Goal: Transaction & Acquisition: Purchase product/service

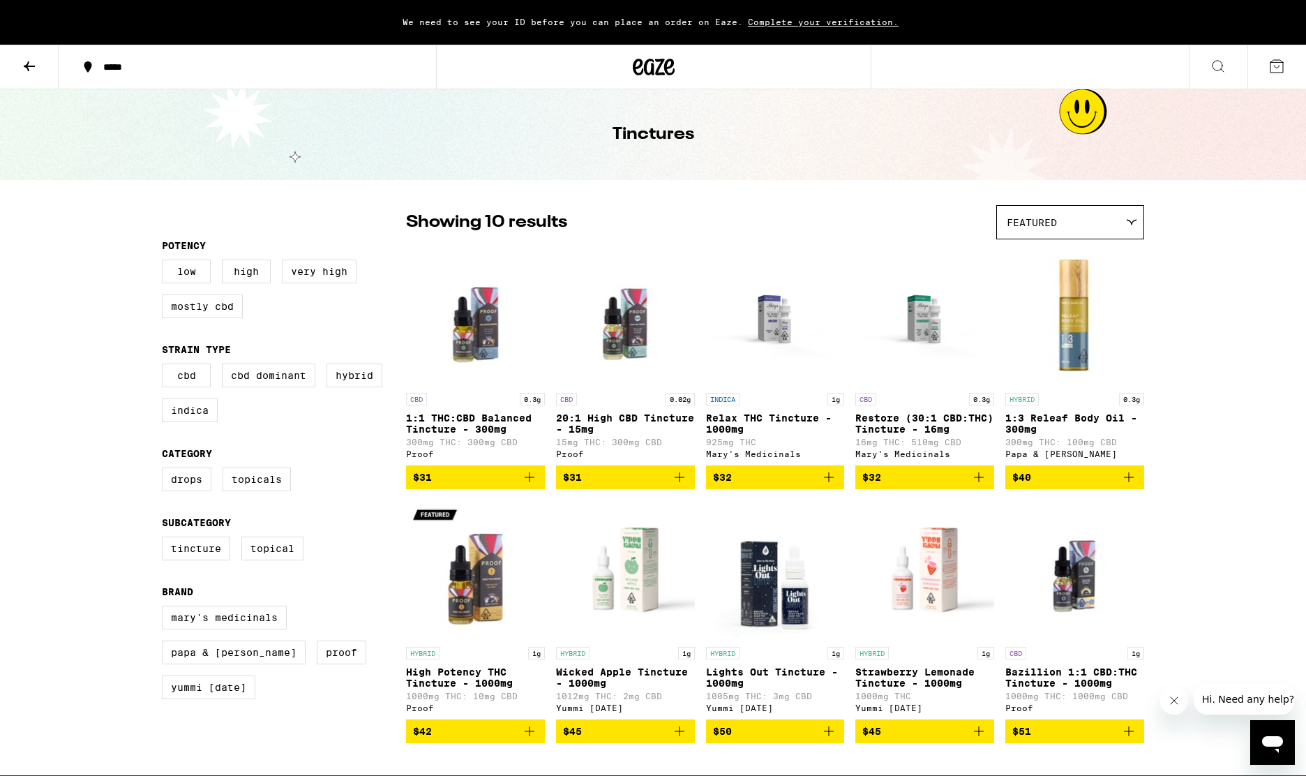
click at [618, 485] on span "$31" at bounding box center [625, 477] width 125 height 17
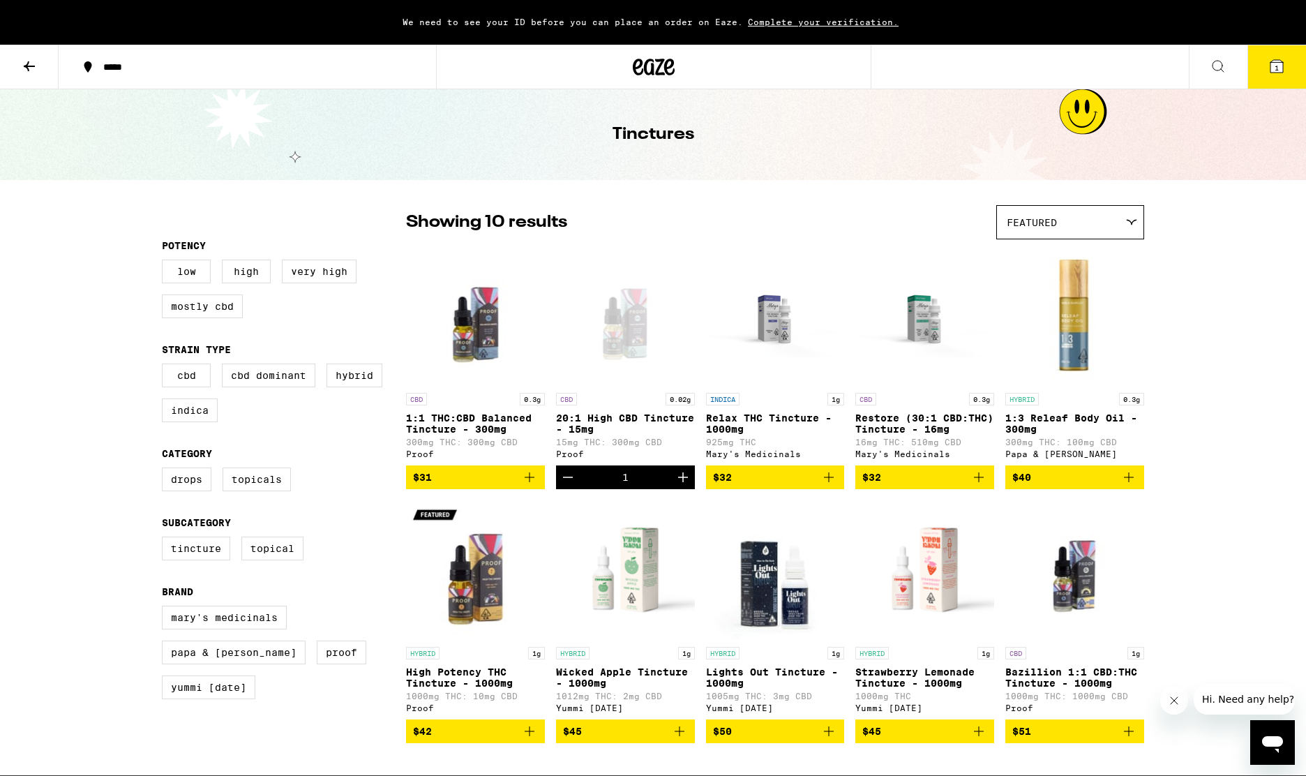
click at [678, 482] on icon "Increment" at bounding box center [683, 477] width 10 height 10
click at [140, 438] on div "We need to see your ID before you can place an order on Eaze. Complete your ver…" at bounding box center [653, 498] width 1306 height 996
click at [23, 64] on icon at bounding box center [29, 66] width 17 height 17
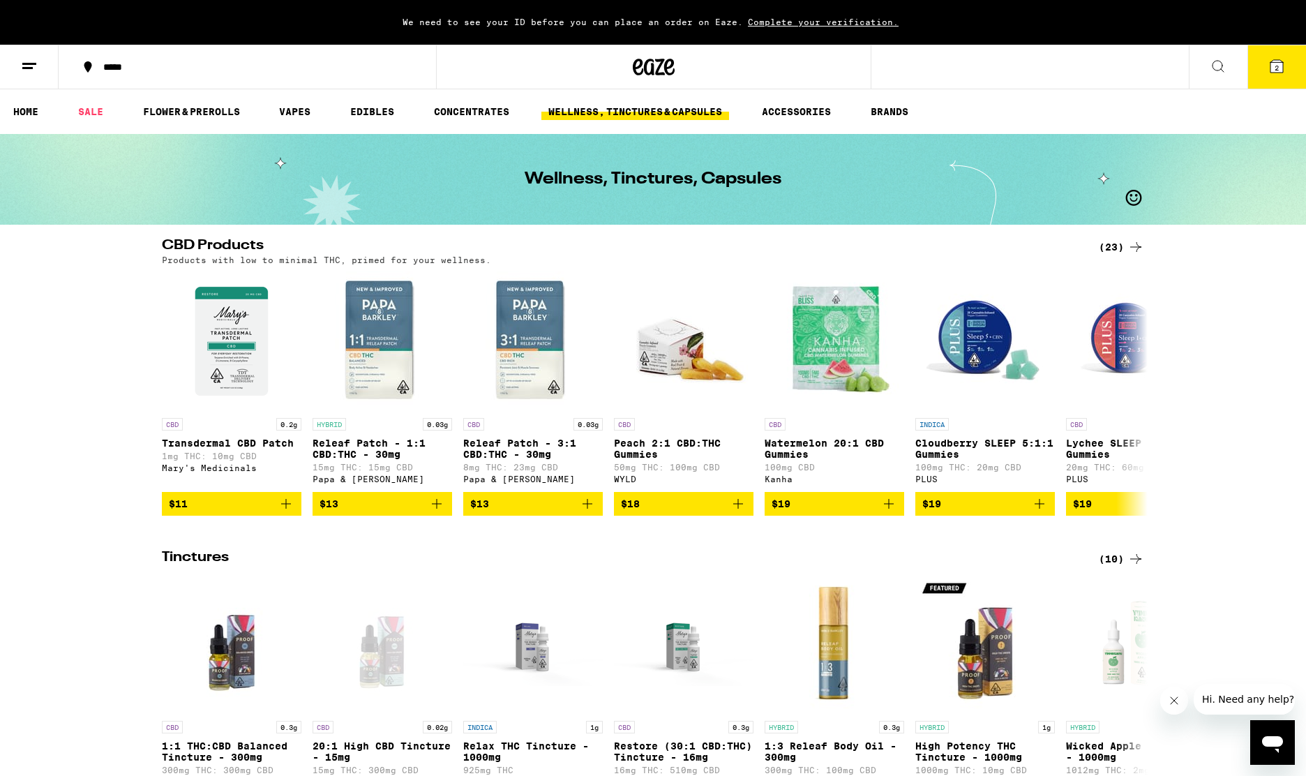
click at [1218, 69] on icon at bounding box center [1218, 66] width 17 height 17
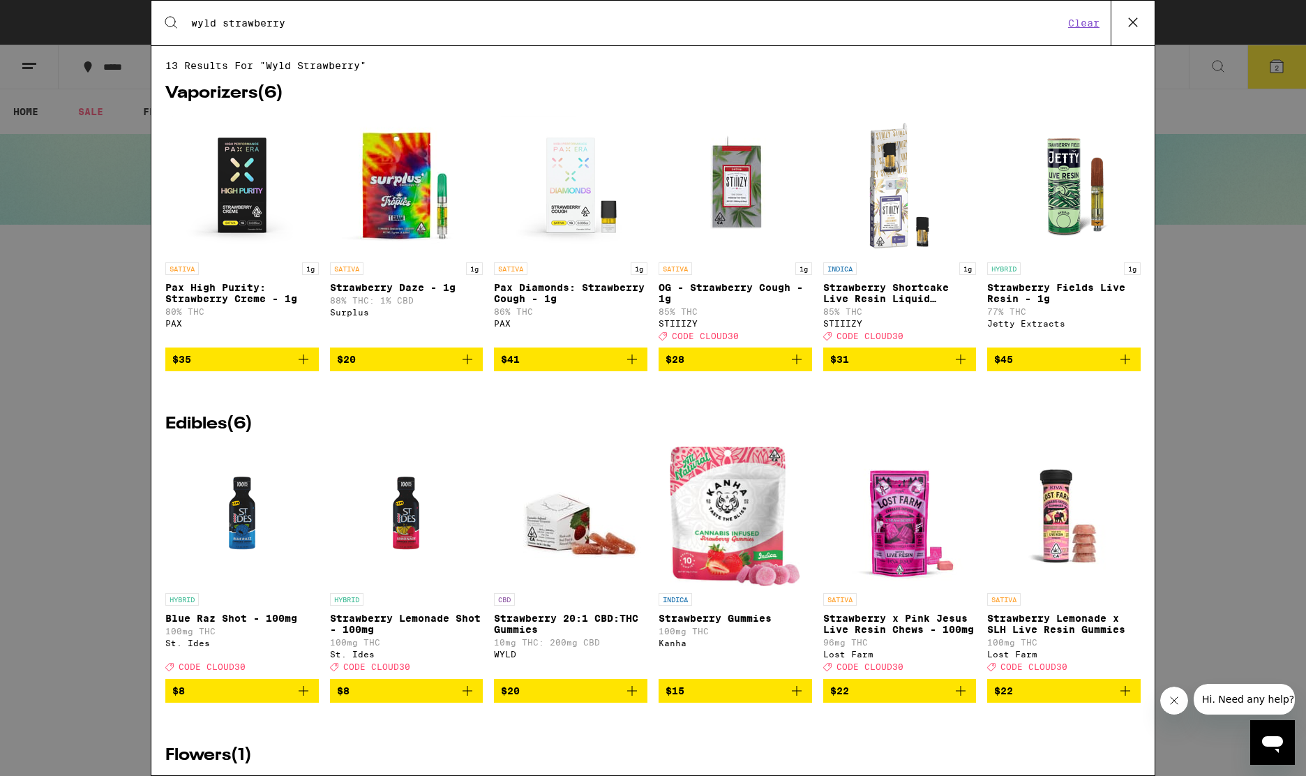
type input "wyld strawberry"
click at [534, 699] on span "$20" at bounding box center [571, 691] width 140 height 17
click at [1213, 378] on div "Search for Products wyld strawberry Clear 13 results for "wyld strawberry" Vapo…" at bounding box center [653, 388] width 1306 height 776
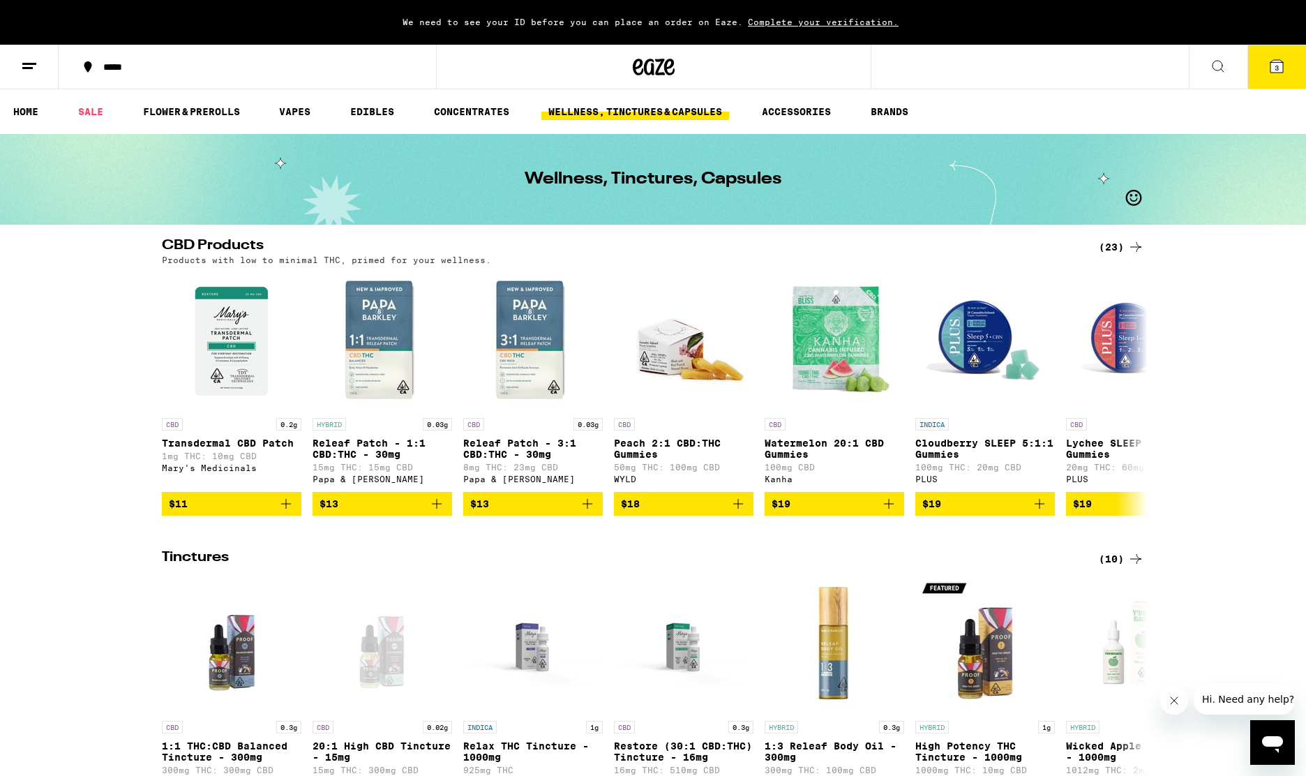
click at [1280, 61] on icon at bounding box center [1277, 66] width 13 height 13
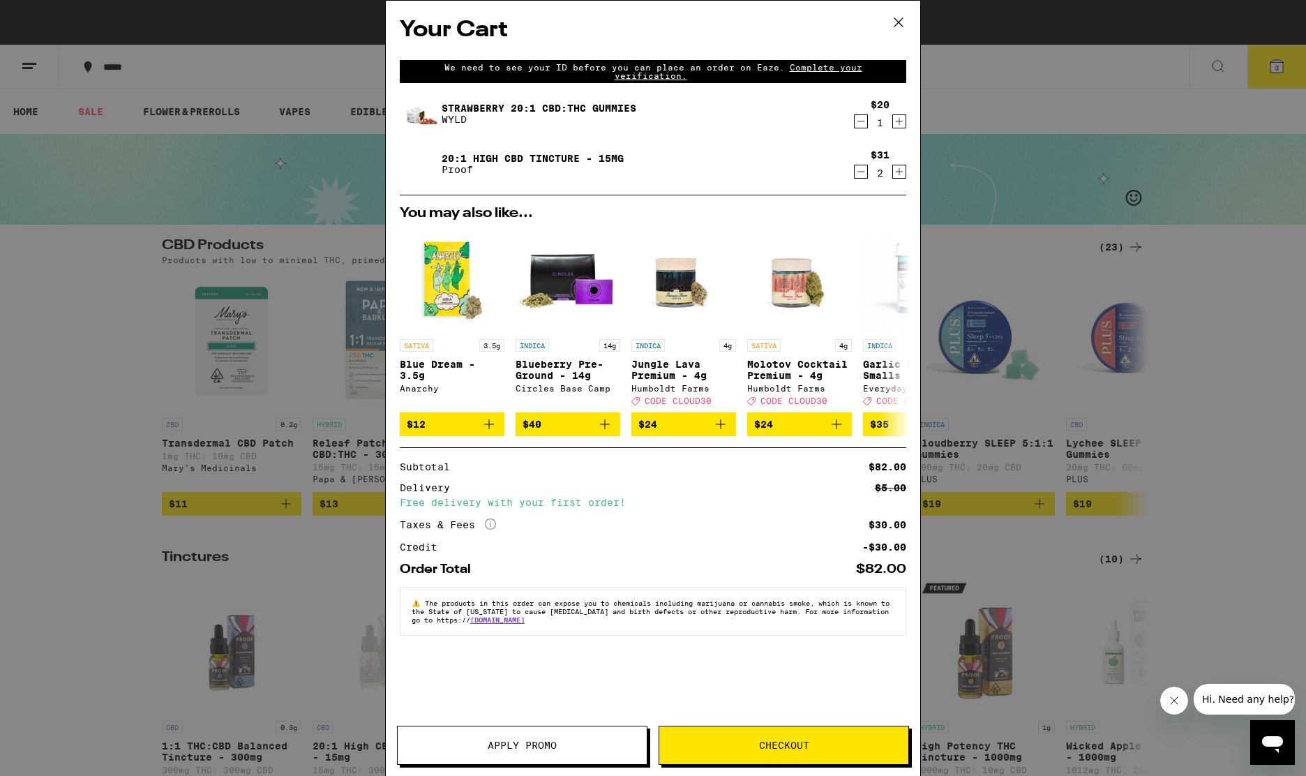
click at [743, 747] on span "Checkout" at bounding box center [784, 745] width 249 height 10
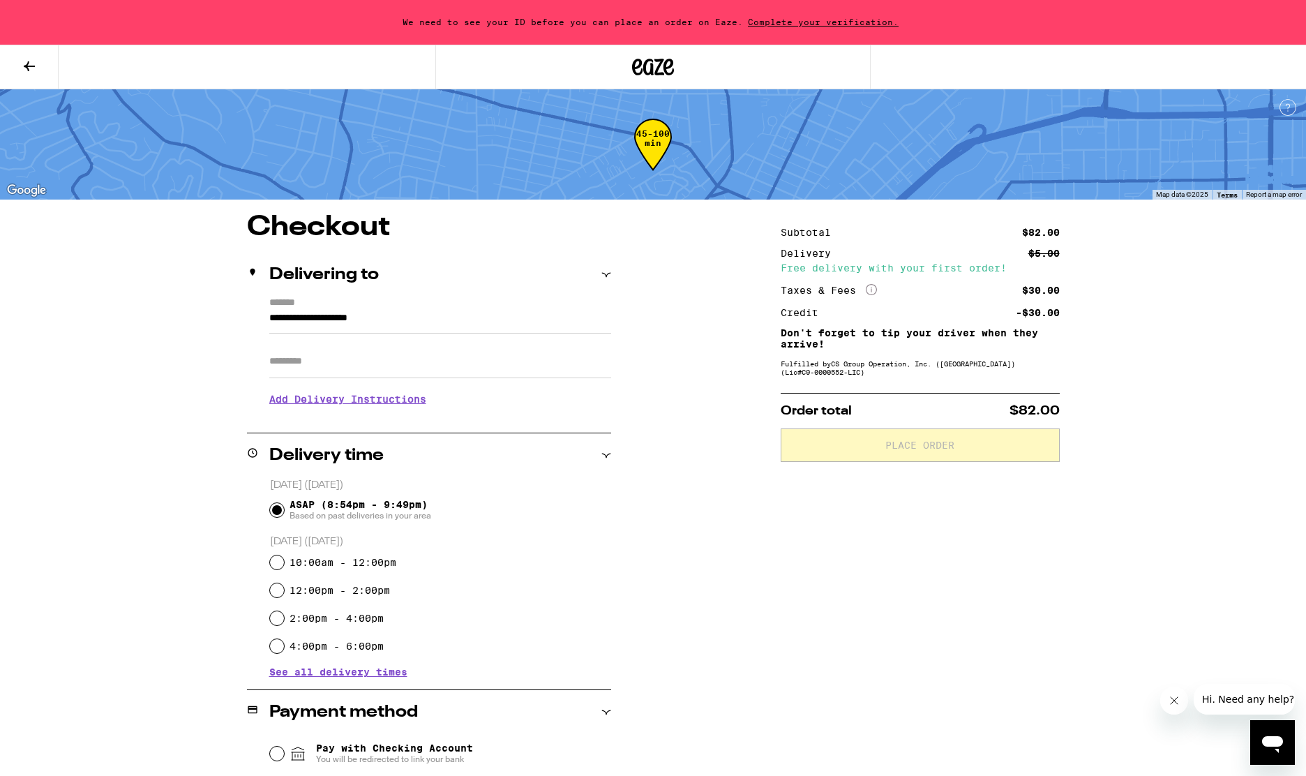
click at [276, 651] on input "4:00pm - 6:00pm" at bounding box center [277, 646] width 14 height 14
radio input "true"
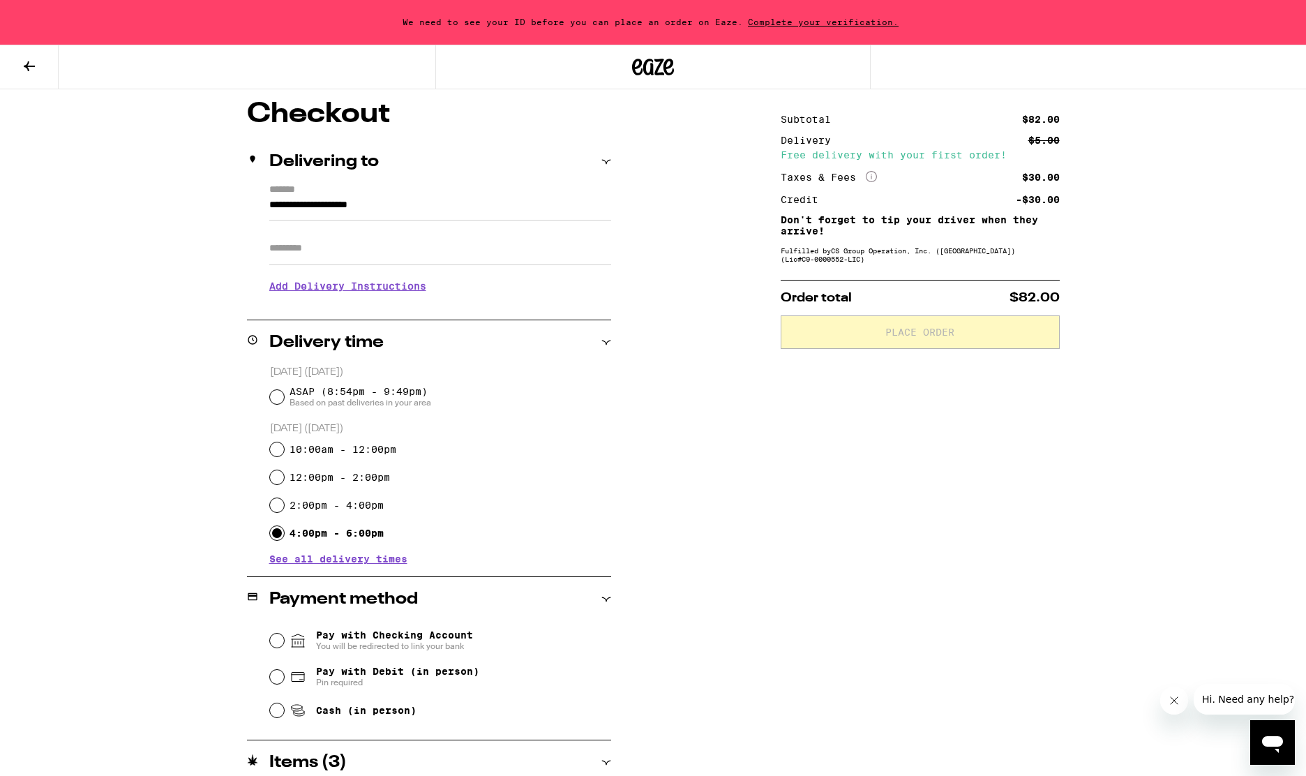
scroll to position [223, 0]
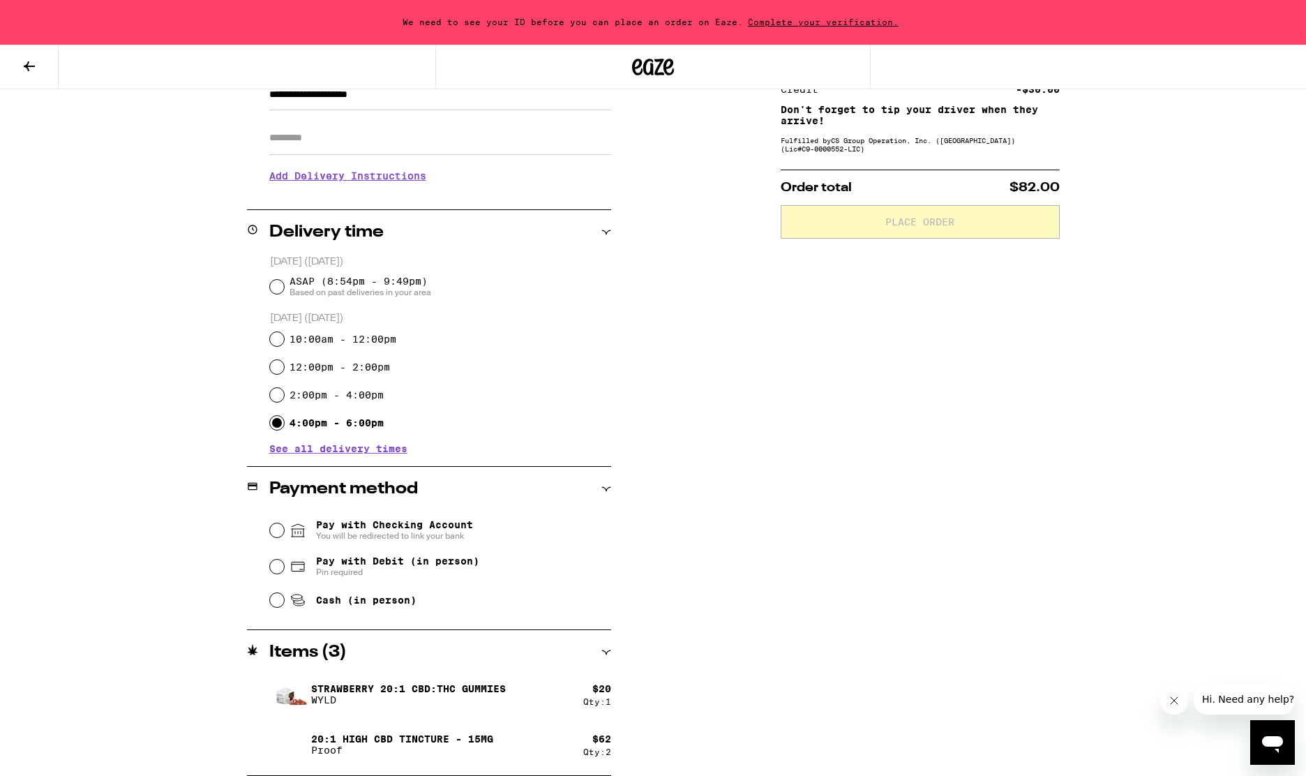
click at [277, 570] on input "Pay with Debit (in person) Pin required" at bounding box center [277, 567] width 14 height 14
radio input "true"
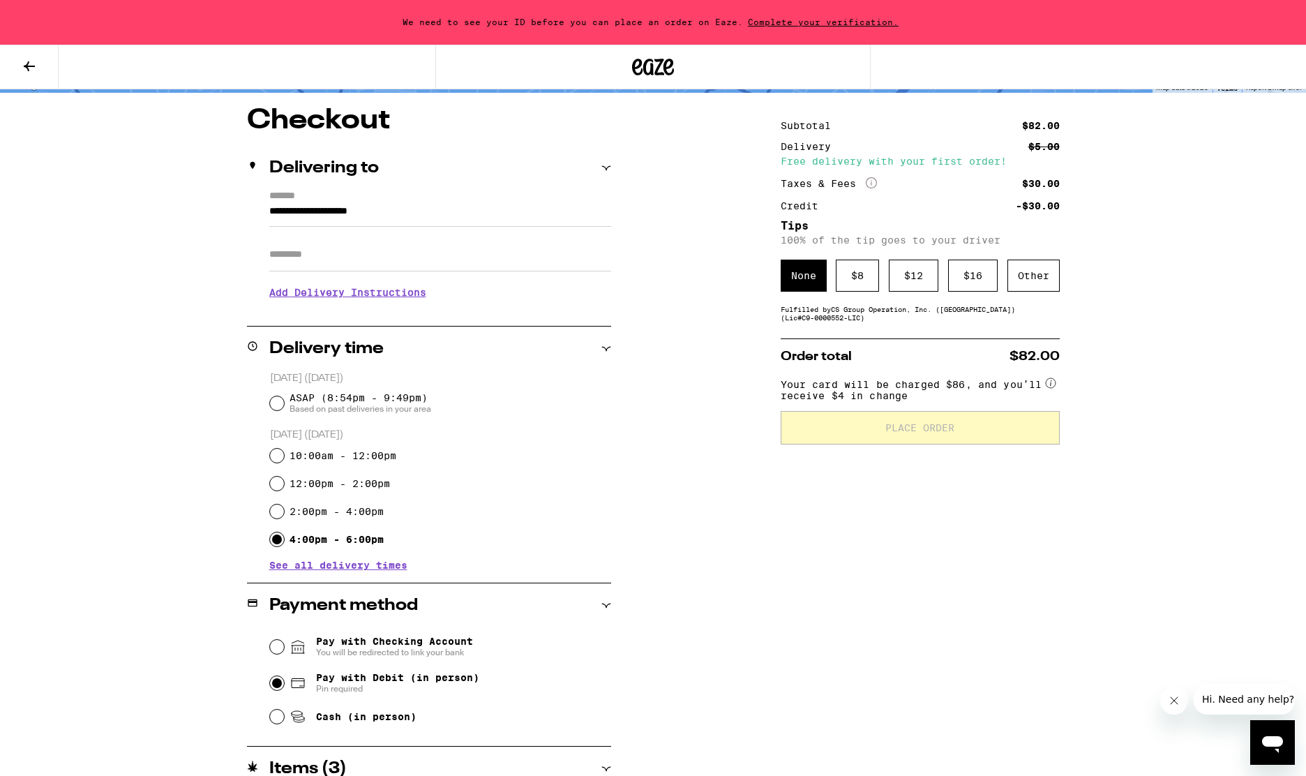
scroll to position [87, 0]
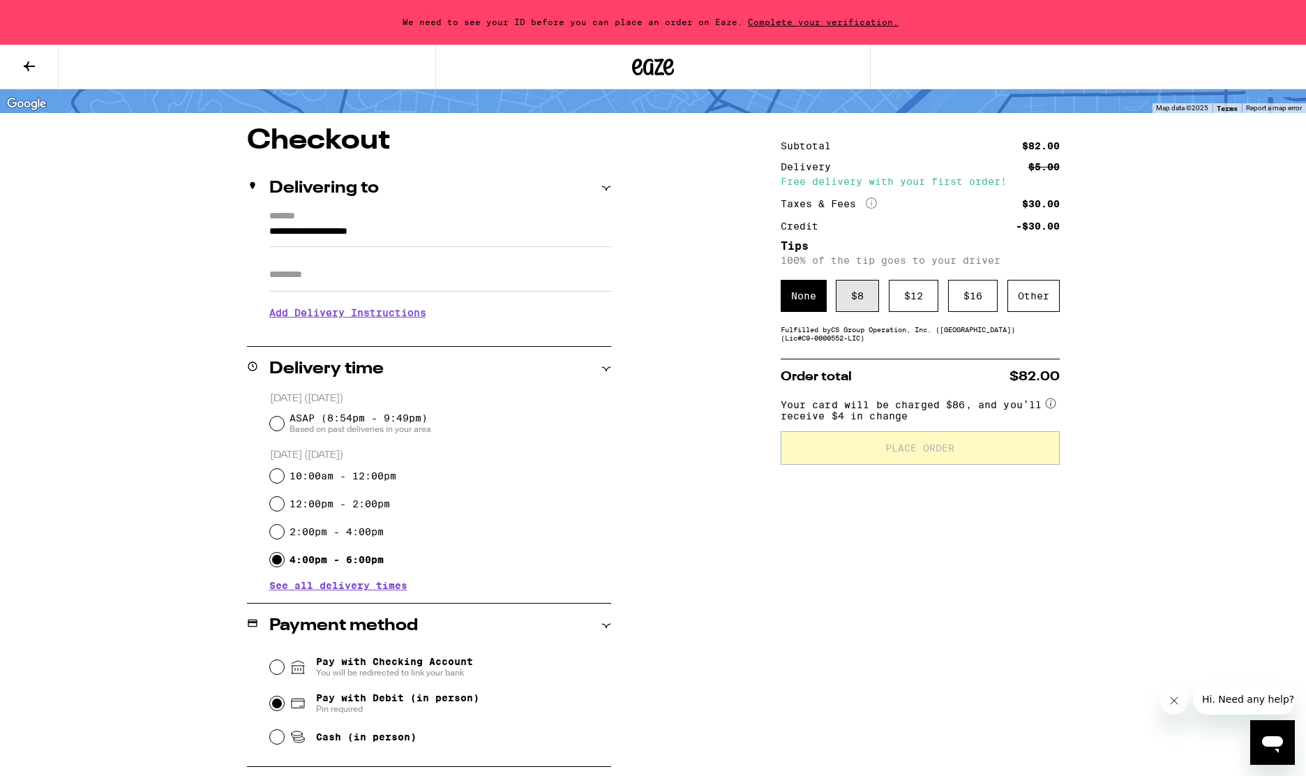
click at [865, 308] on div "$ 8" at bounding box center [857, 296] width 43 height 32
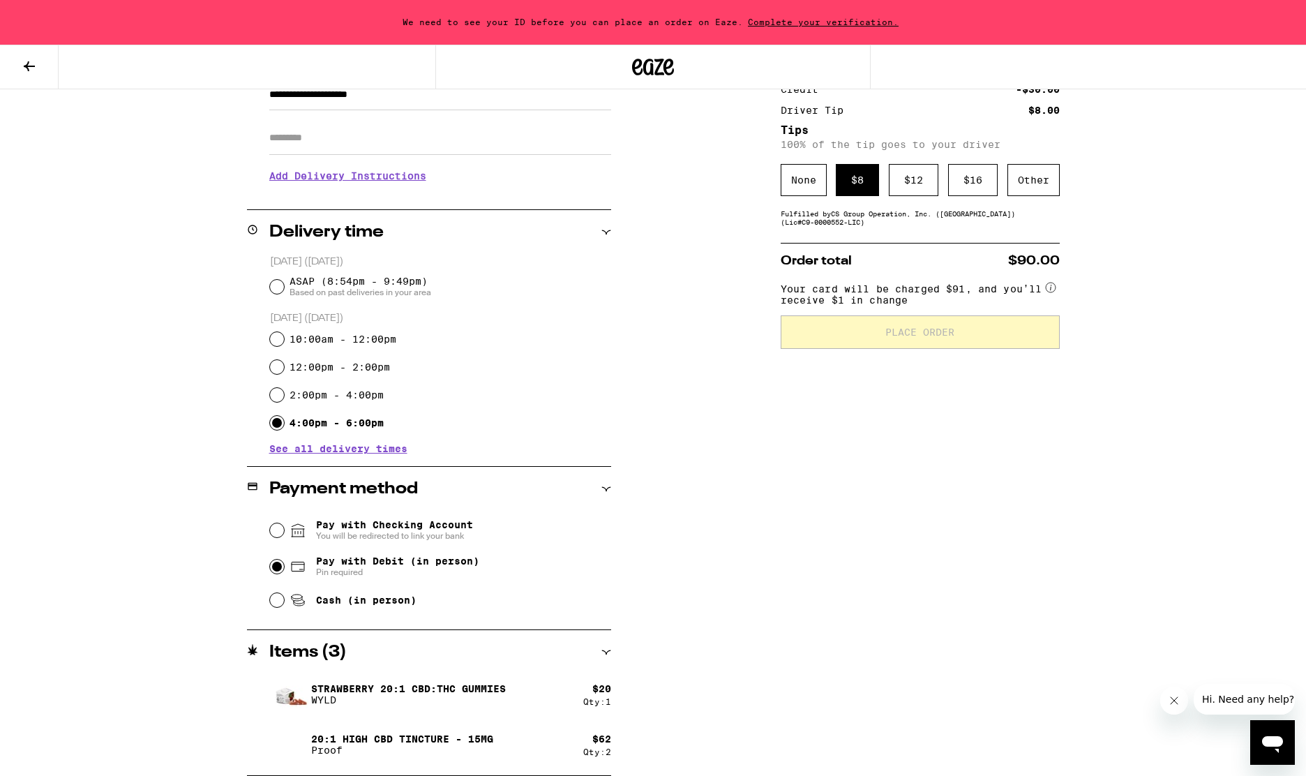
scroll to position [0, 0]
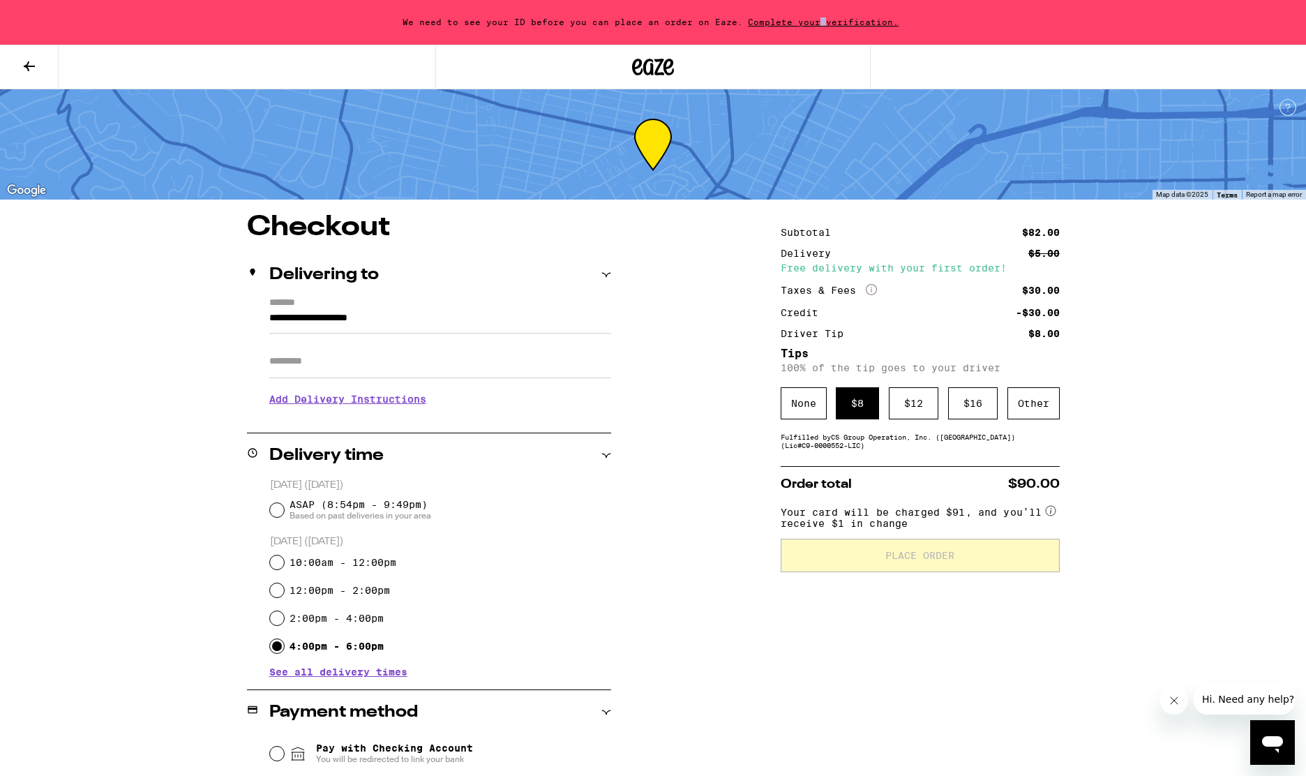
click at [818, 21] on span "Complete your verification." at bounding box center [823, 21] width 161 height 9
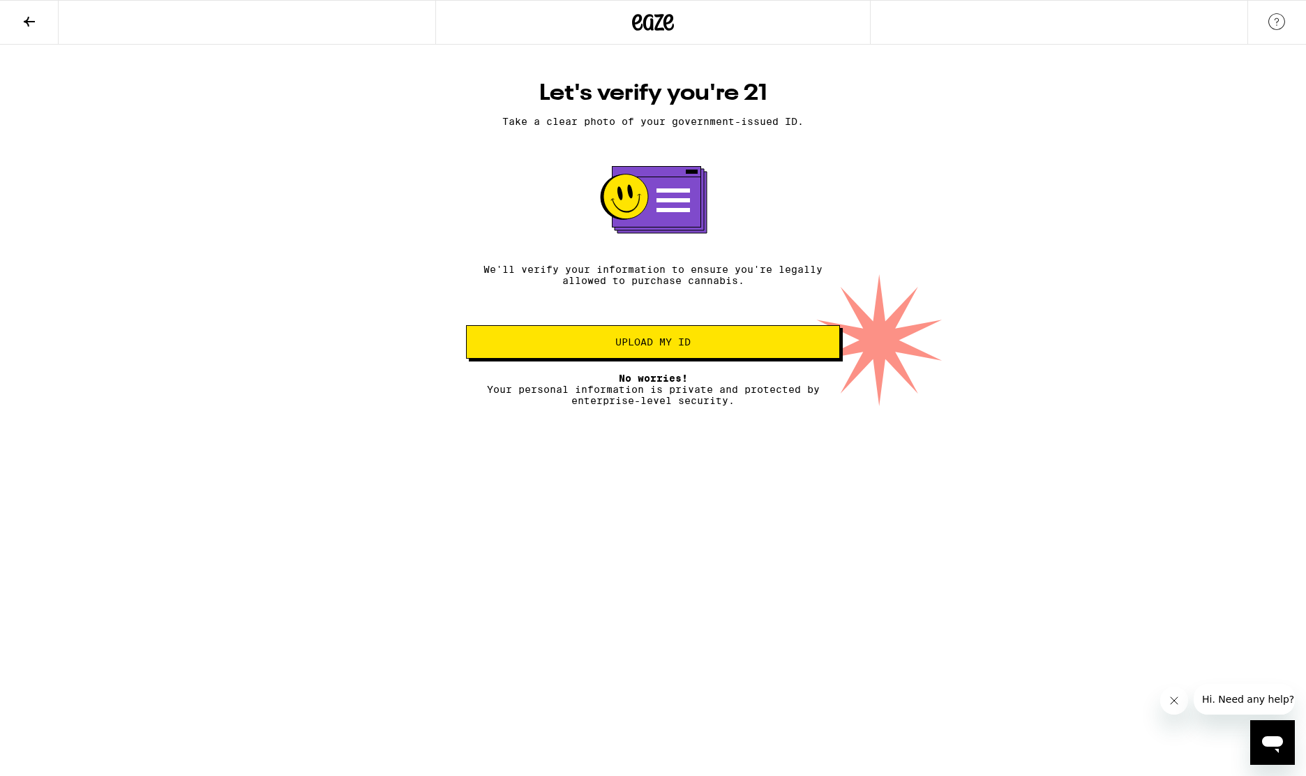
click at [600, 344] on span "Upload my ID" at bounding box center [653, 342] width 350 height 10
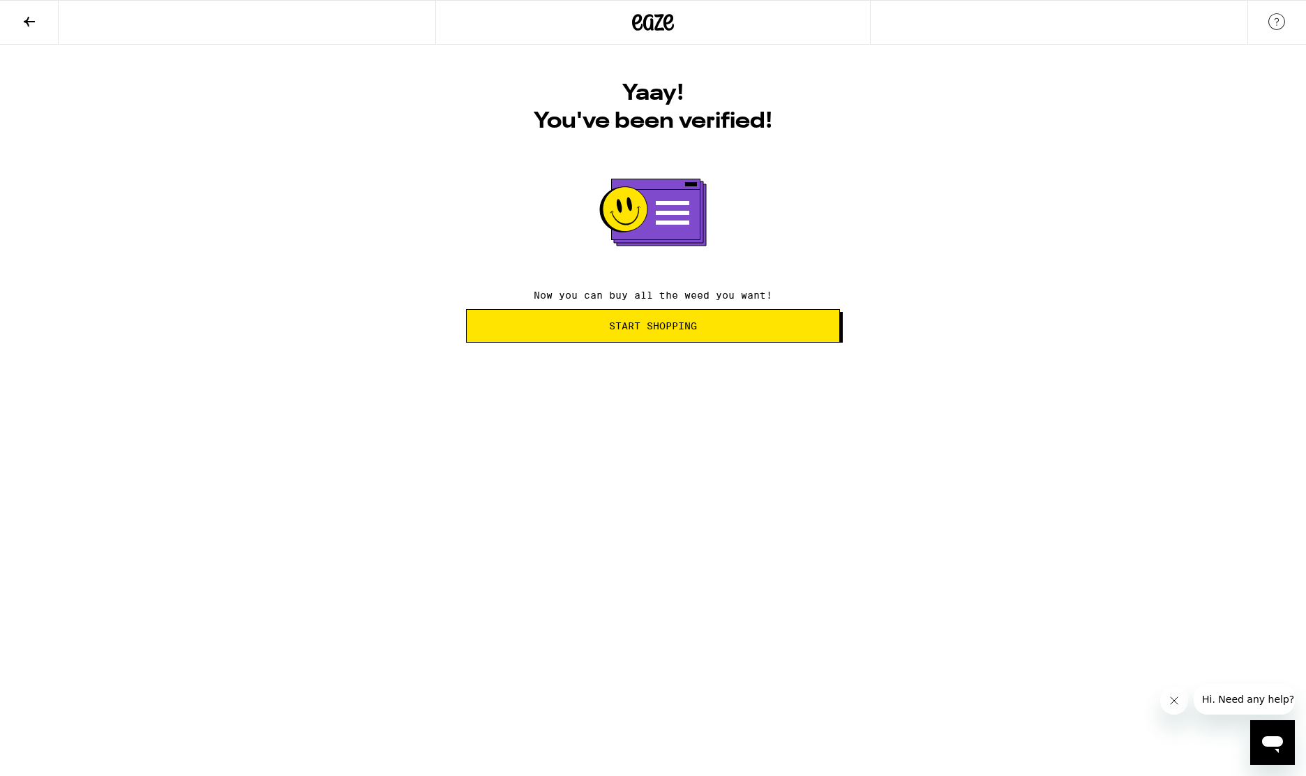
click at [604, 325] on span "Start Shopping" at bounding box center [653, 326] width 350 height 10
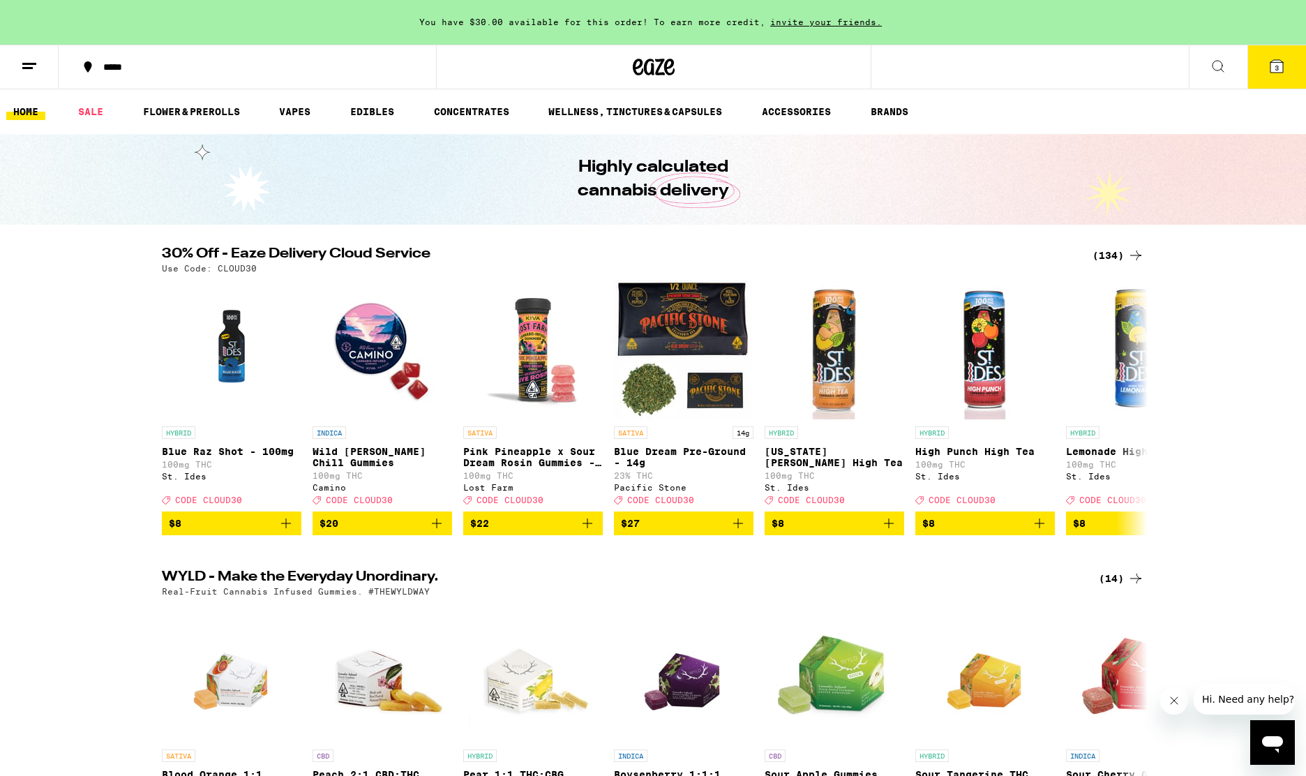
click at [1281, 68] on icon at bounding box center [1277, 66] width 13 height 13
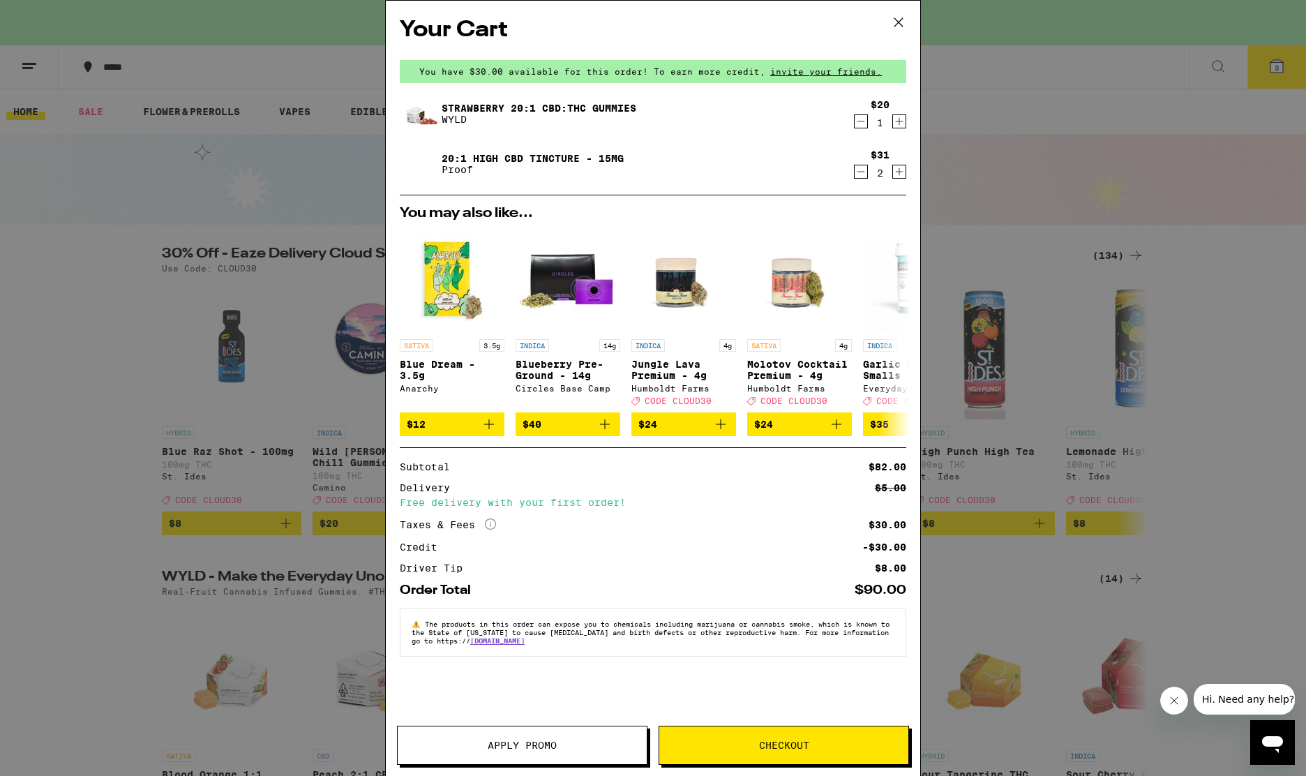
click at [720, 747] on span "Checkout" at bounding box center [784, 745] width 249 height 10
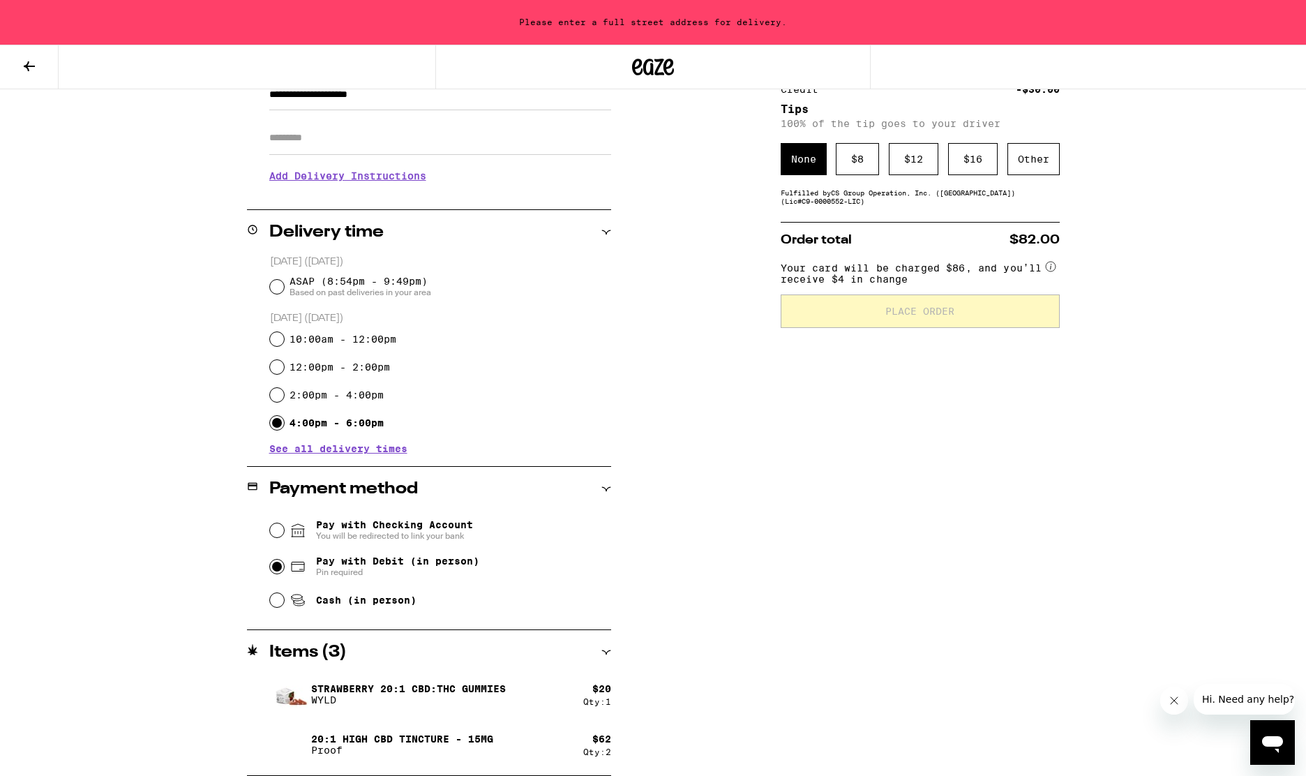
scroll to position [163, 0]
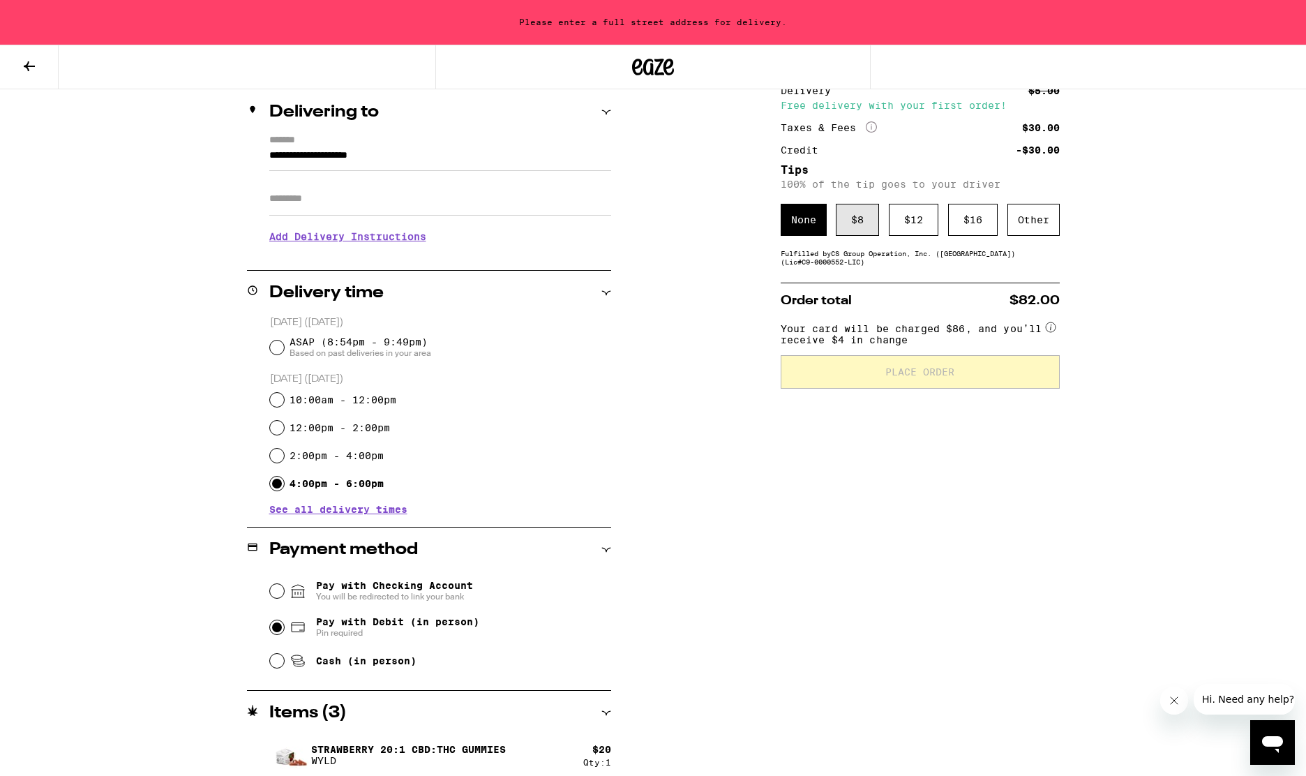
click at [854, 226] on div "$ 8" at bounding box center [857, 220] width 43 height 32
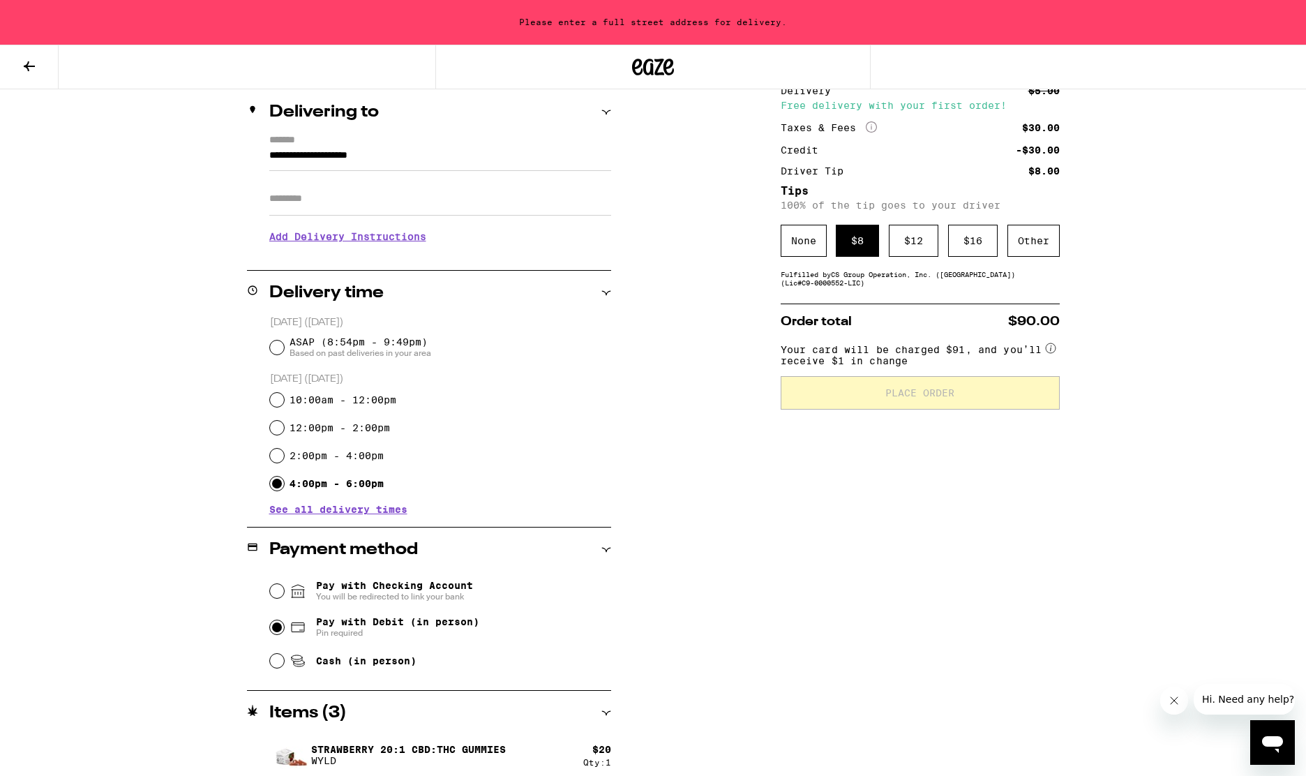
scroll to position [55, 0]
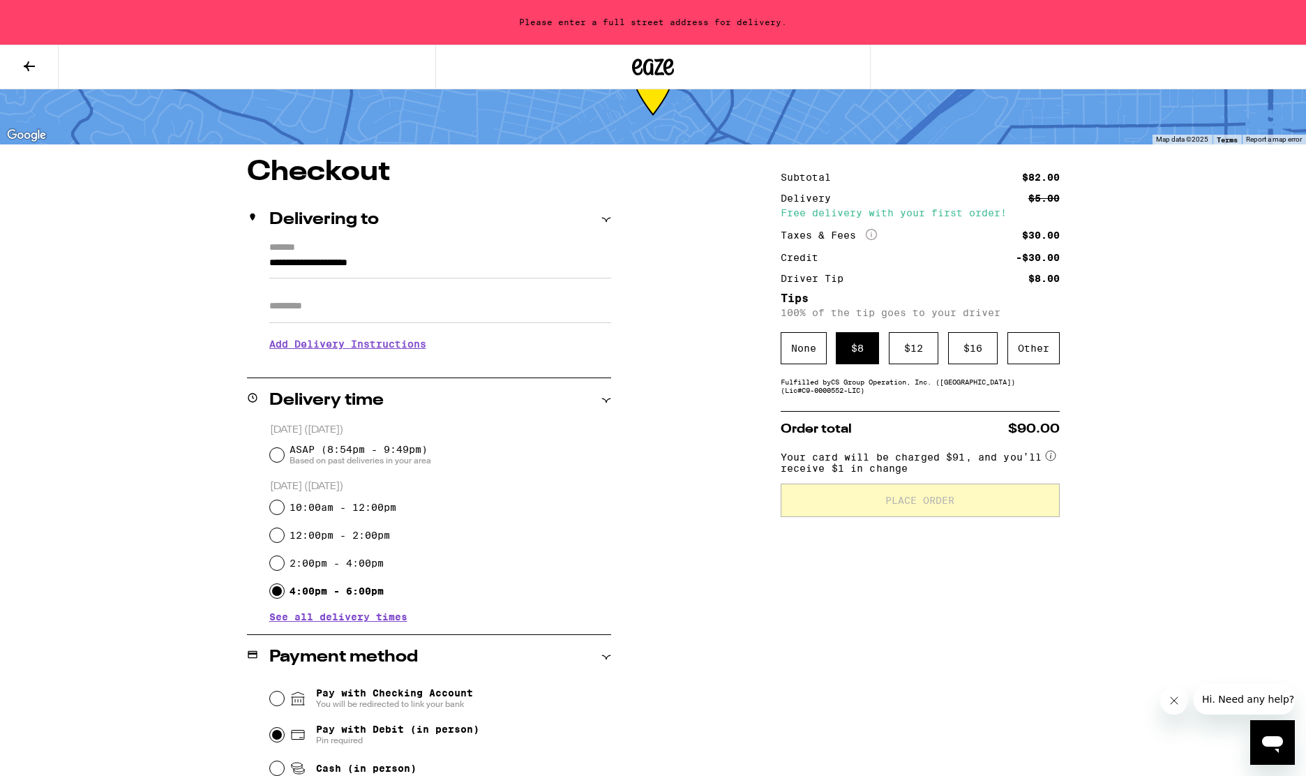
click at [395, 264] on input "**********" at bounding box center [440, 267] width 342 height 24
click at [409, 257] on input "**********" at bounding box center [440, 267] width 342 height 24
click at [411, 269] on input "**********" at bounding box center [440, 267] width 342 height 24
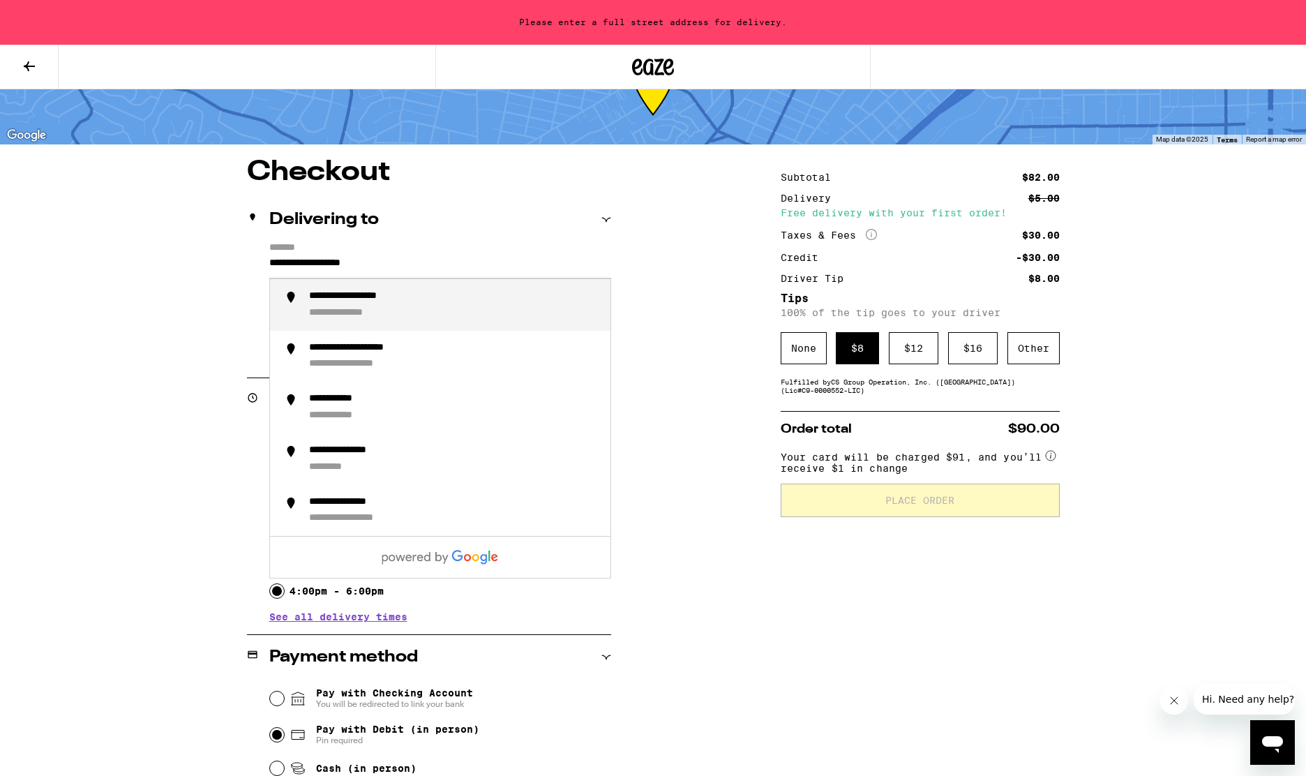
click at [336, 297] on div "**********" at bounding box center [369, 296] width 120 height 13
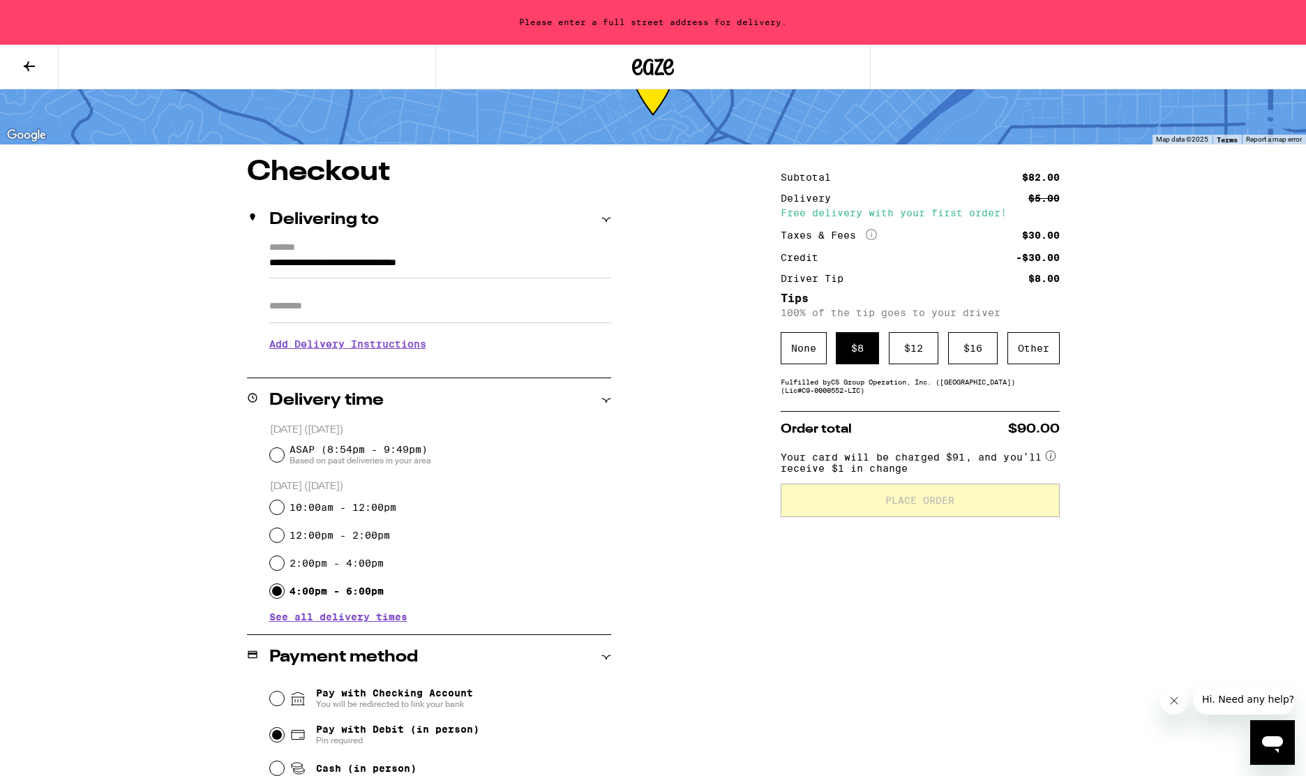
type input "**********"
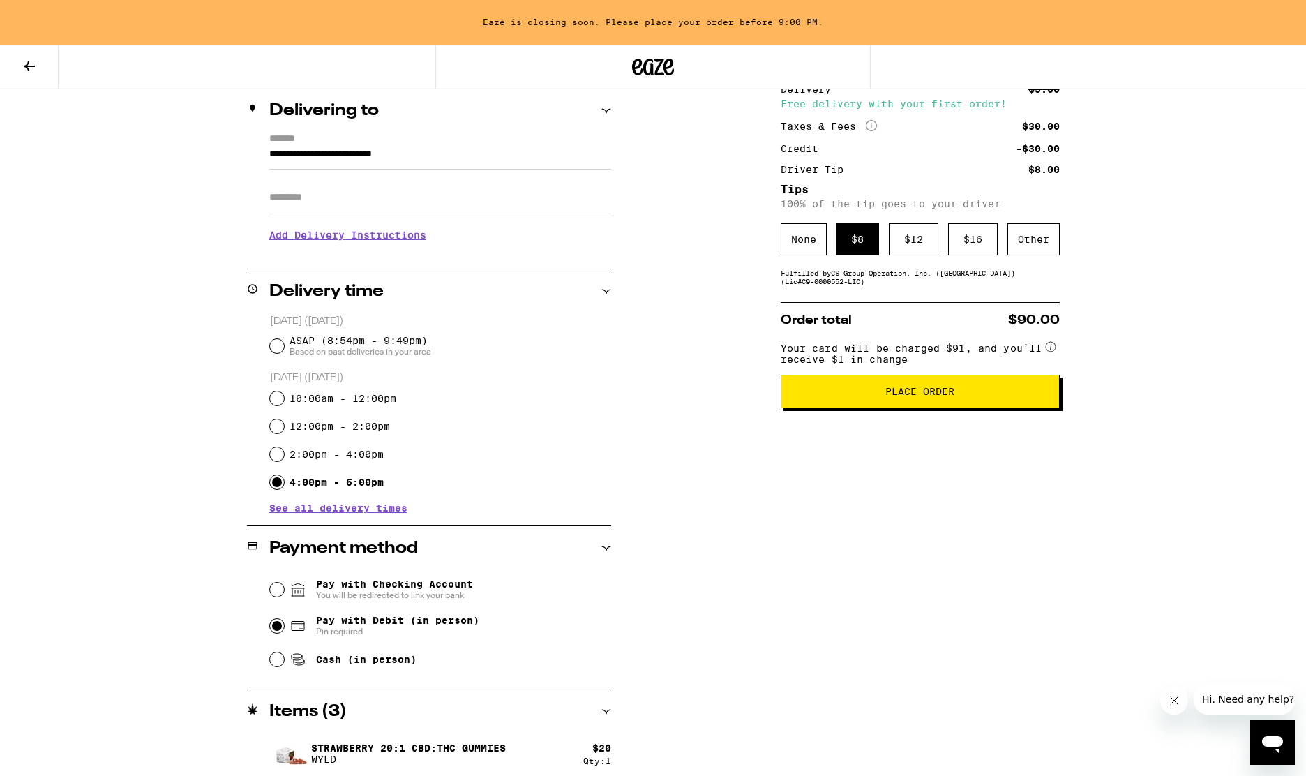
scroll to position [223, 0]
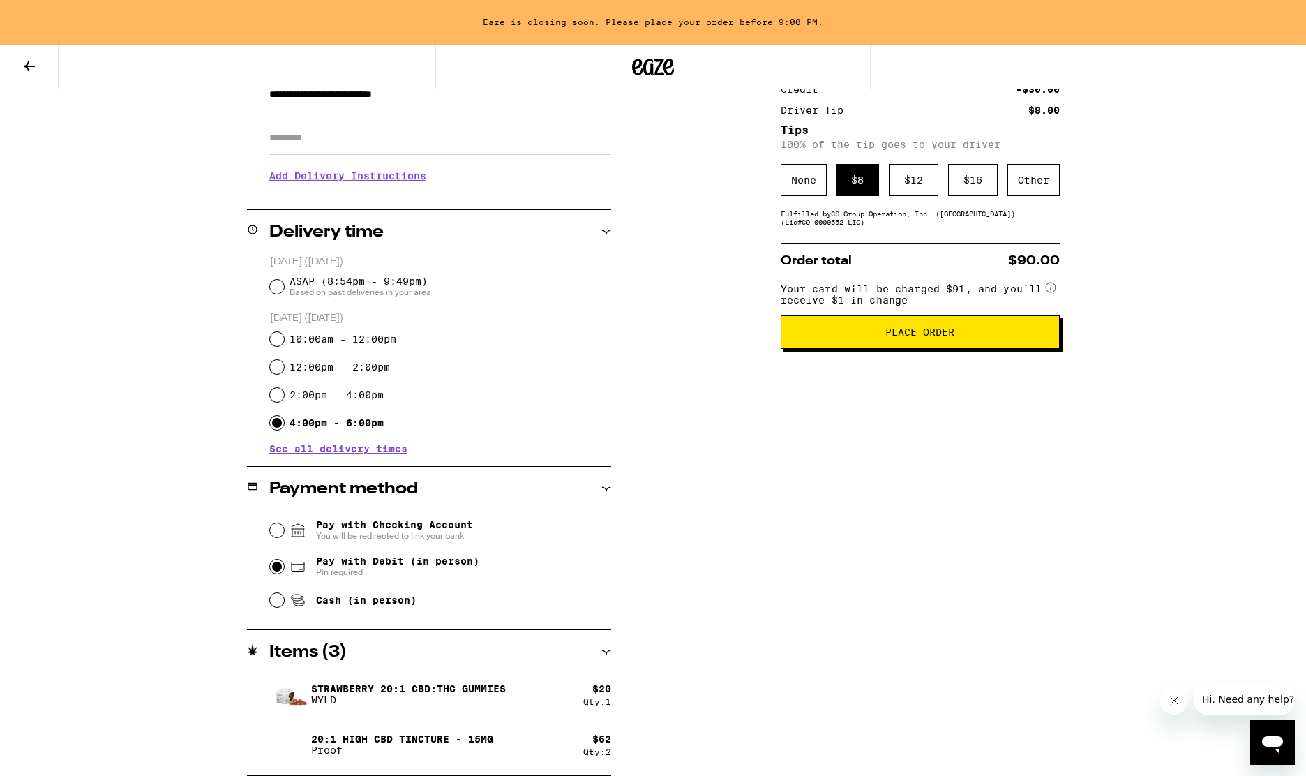
click at [867, 346] on button "Place Order" at bounding box center [920, 331] width 279 height 33
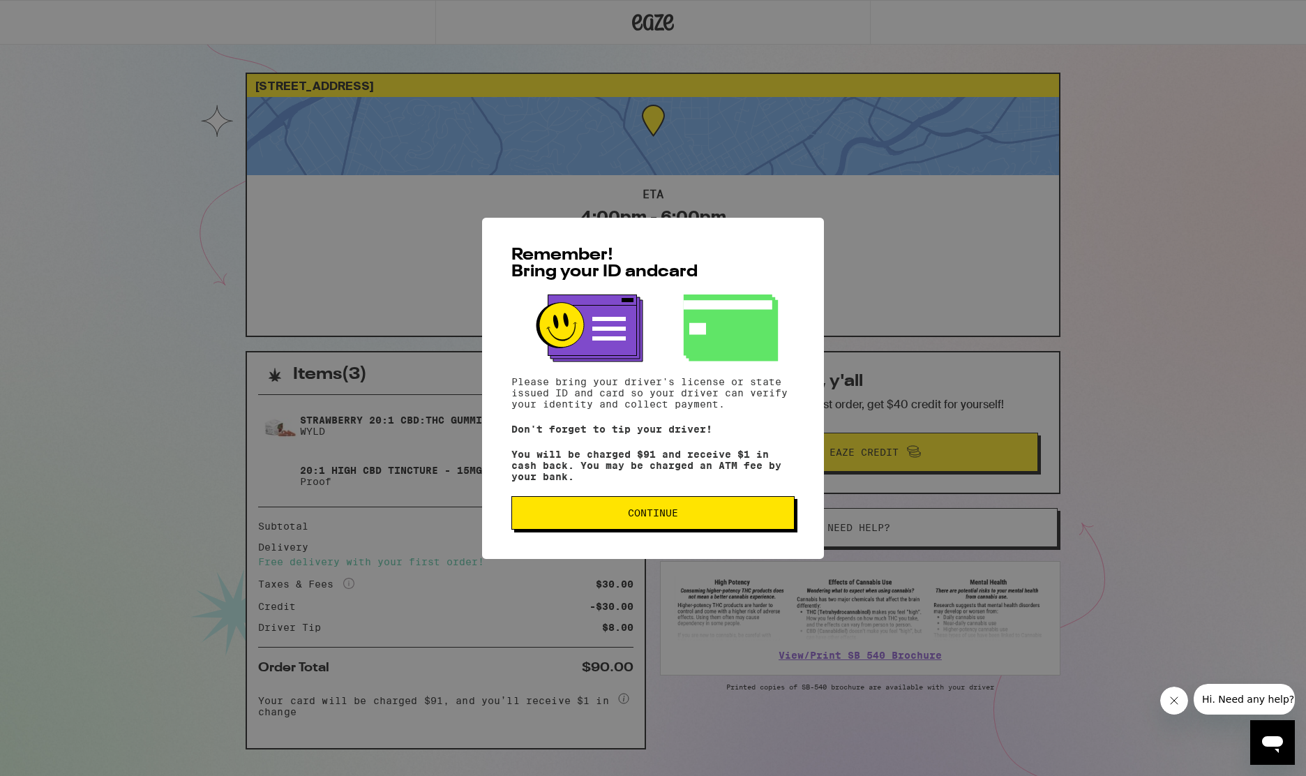
click at [533, 513] on span "Continue" at bounding box center [653, 513] width 260 height 10
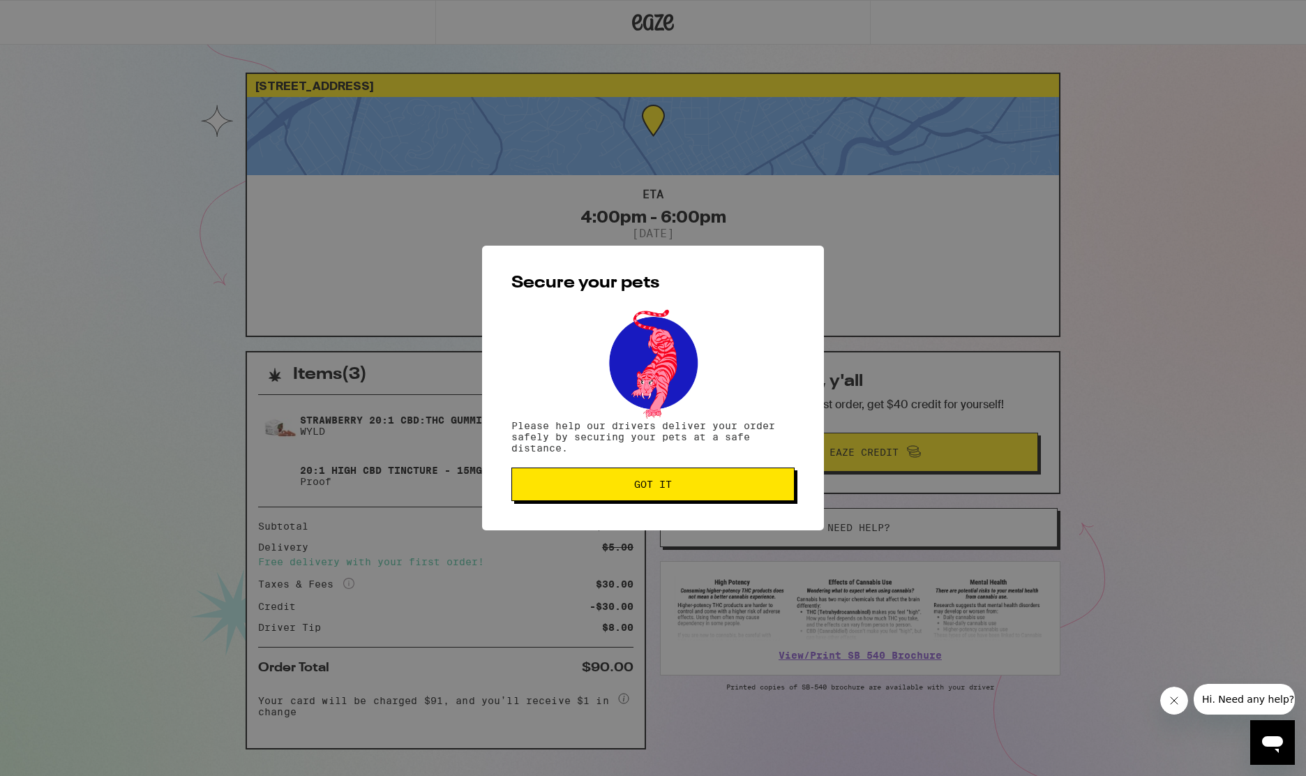
click at [588, 484] on span "Got it" at bounding box center [653, 484] width 260 height 10
